Goal: Information Seeking & Learning: Learn about a topic

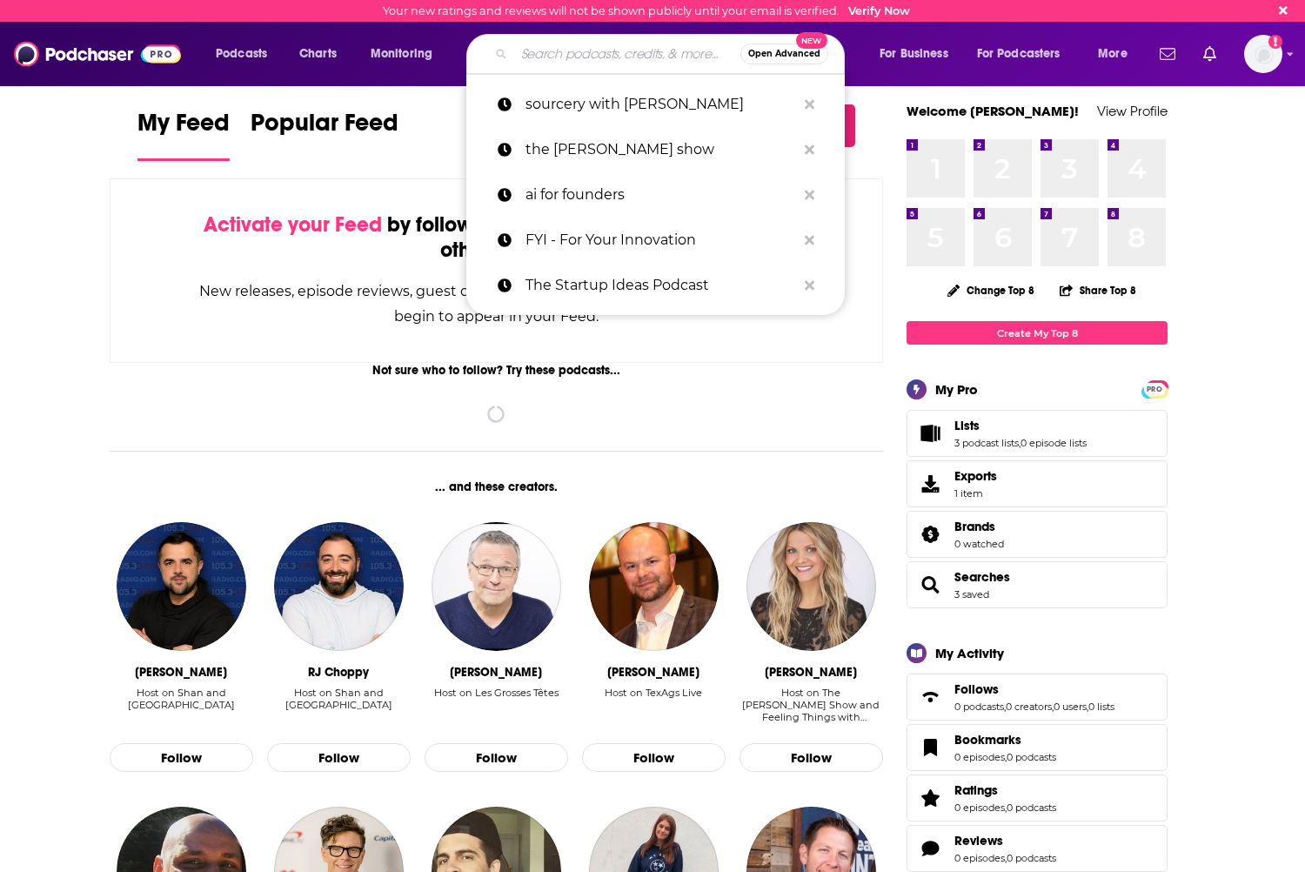
click at [541, 56] on input "Search podcasts, credits, & more..." at bounding box center [627, 54] width 226 height 28
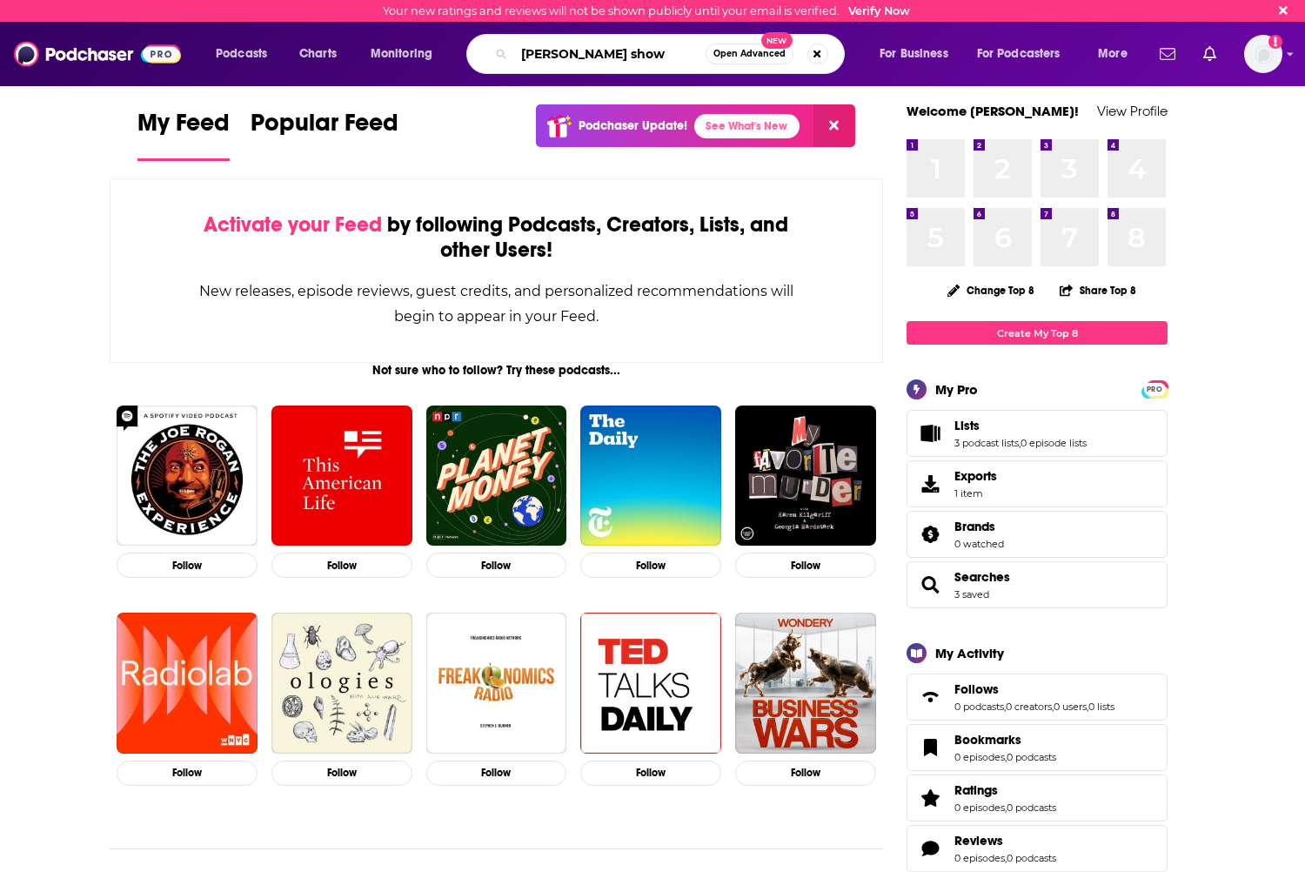
type input "[PERSON_NAME] show"
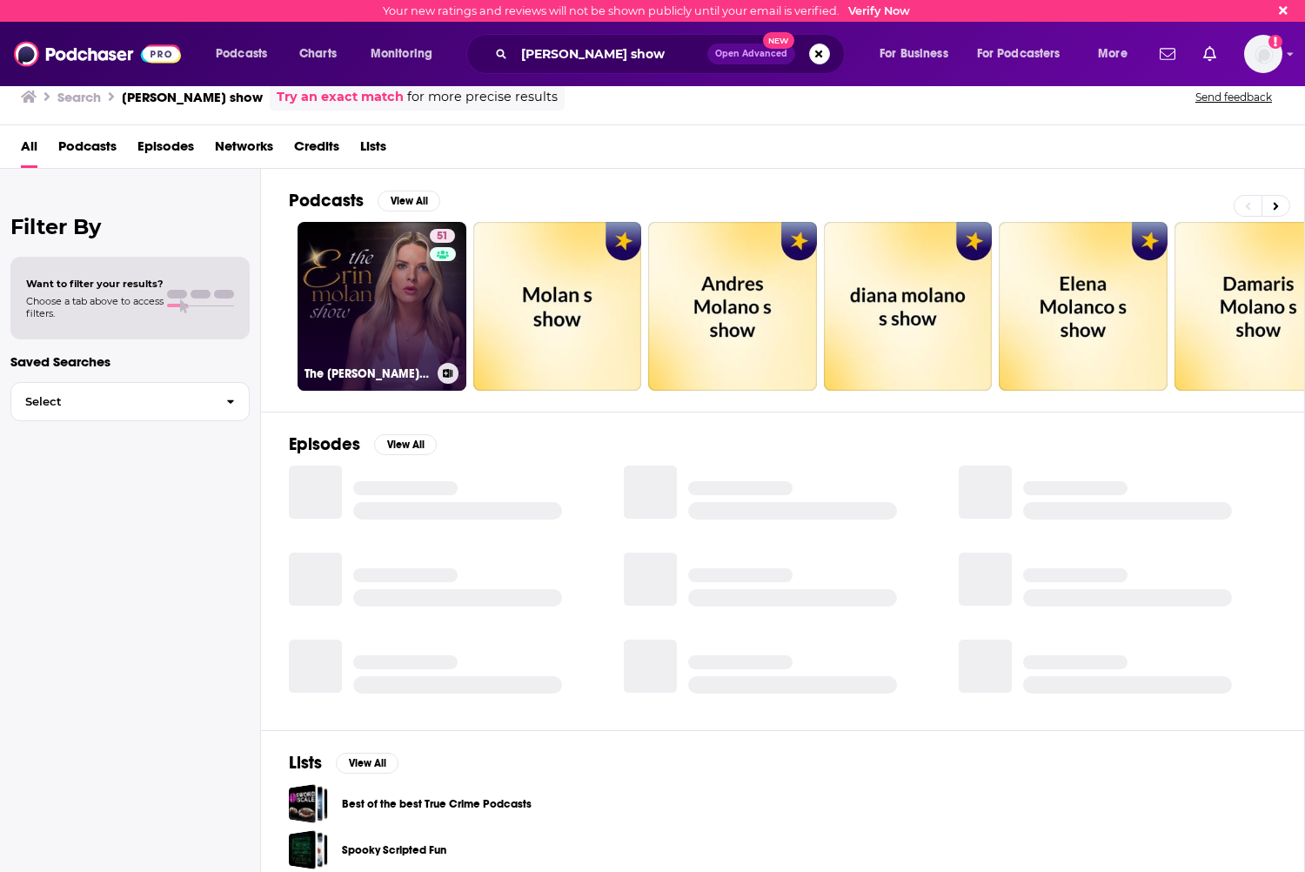
click at [393, 267] on link "51 The [PERSON_NAME] Show" at bounding box center [382, 306] width 169 height 169
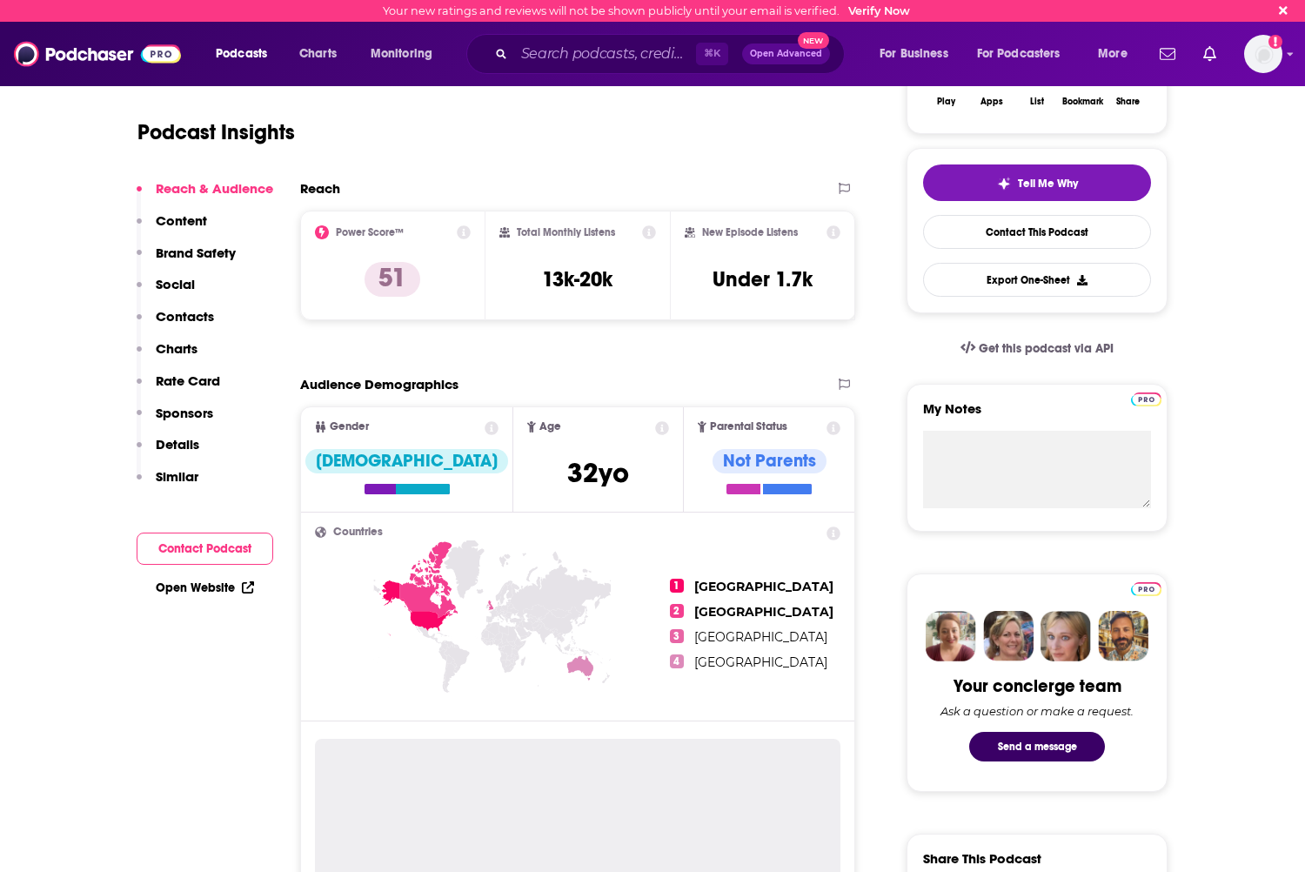
scroll to position [341, 0]
